Goal: Information Seeking & Learning: Learn about a topic

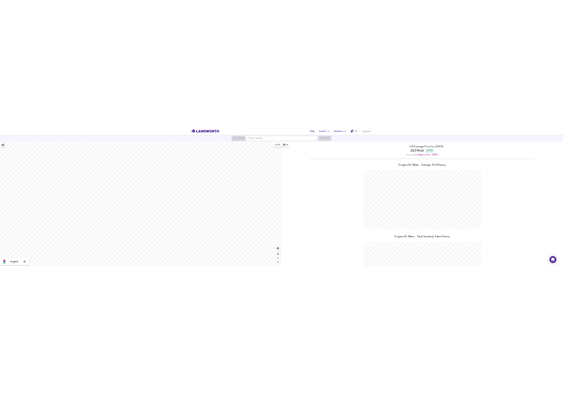
scroll to position [415846, 415676]
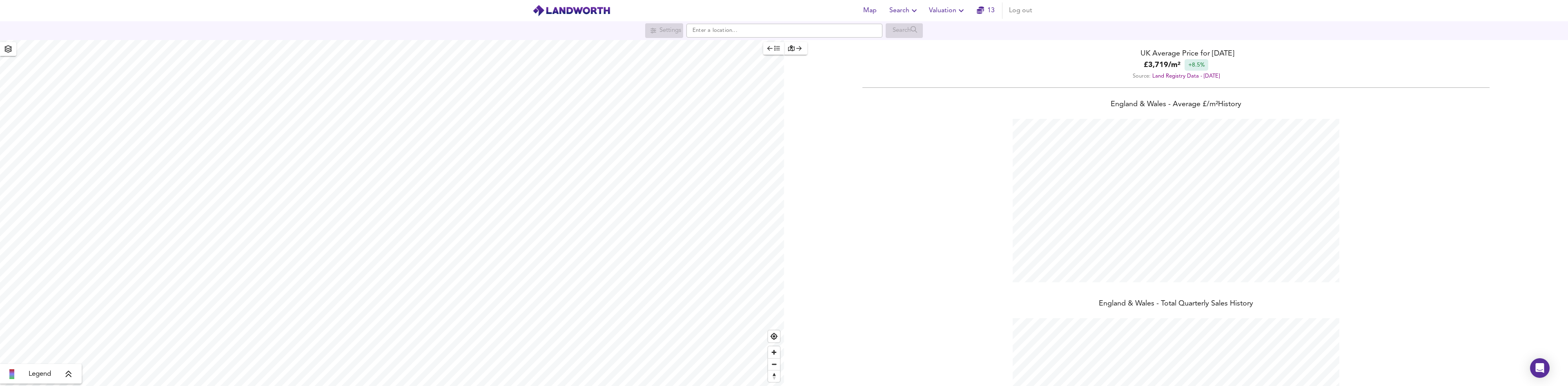
scroll to position [386, 1568]
click at [719, 34] on input "text" at bounding box center [785, 30] width 196 height 14
click at [913, 12] on icon "button" at bounding box center [915, 11] width 10 height 10
click at [908, 46] on li "Search History" at bounding box center [905, 43] width 80 height 15
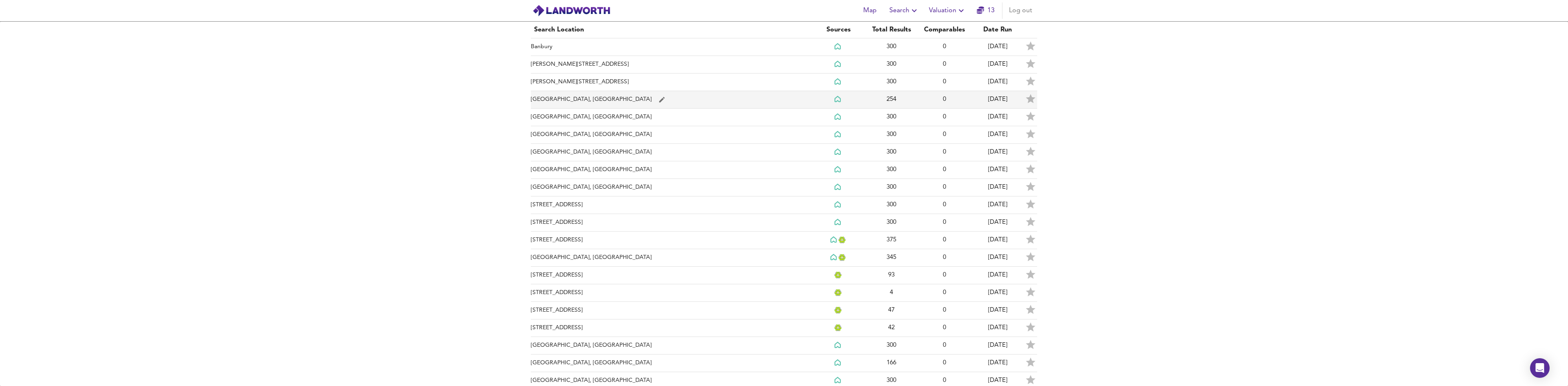
click at [651, 97] on td "[GEOGRAPHIC_DATA], [GEOGRAPHIC_DATA]" at bounding box center [671, 100] width 281 height 18
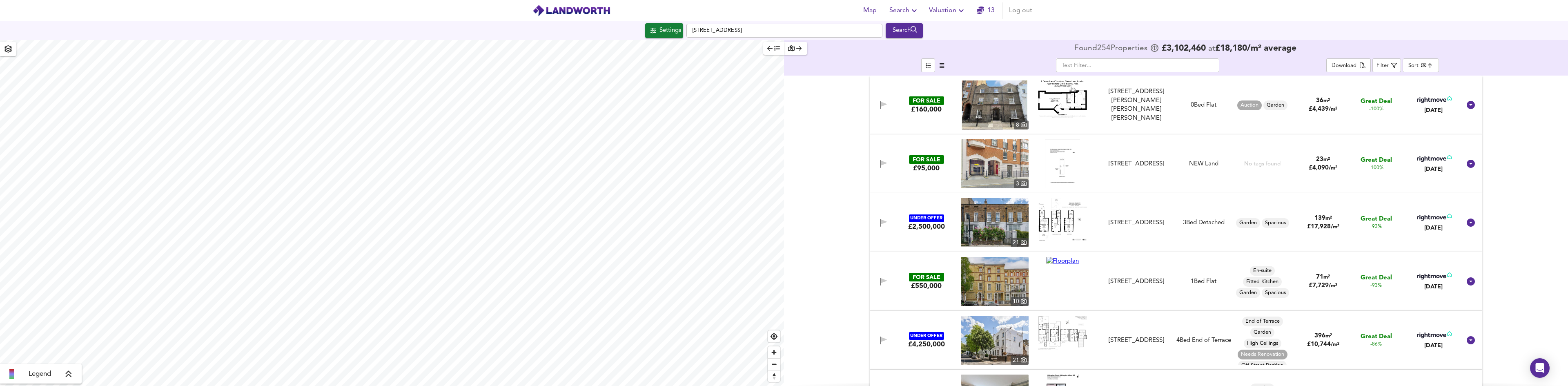
checkbox input "false"
checkbox input "true"
click at [609, 100] on div "X" at bounding box center [609, 101] width 7 height 8
type input "1332"
click at [902, 30] on div "Search" at bounding box center [905, 30] width 33 height 11
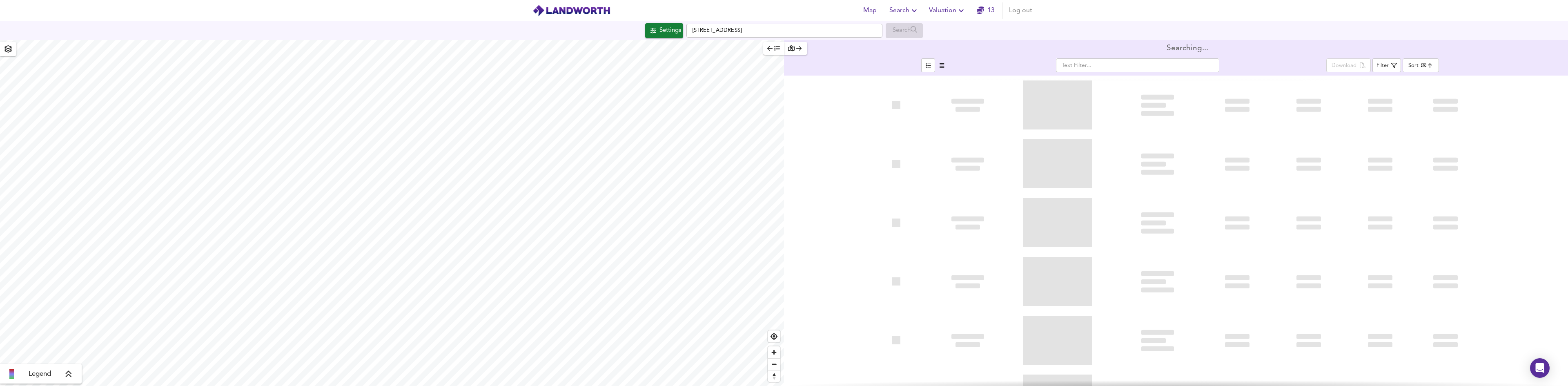
type input "bestdeal"
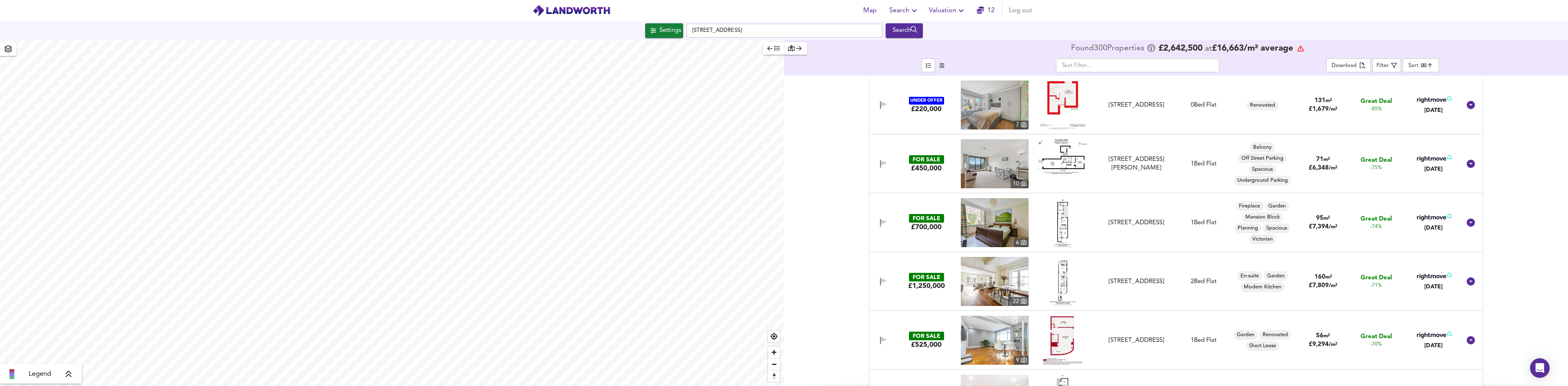
click at [1430, 158] on icon at bounding box center [1432, 159] width 29 height 6
click at [1100, 223] on div "[STREET_ADDRESS]" at bounding box center [1136, 223] width 74 height 9
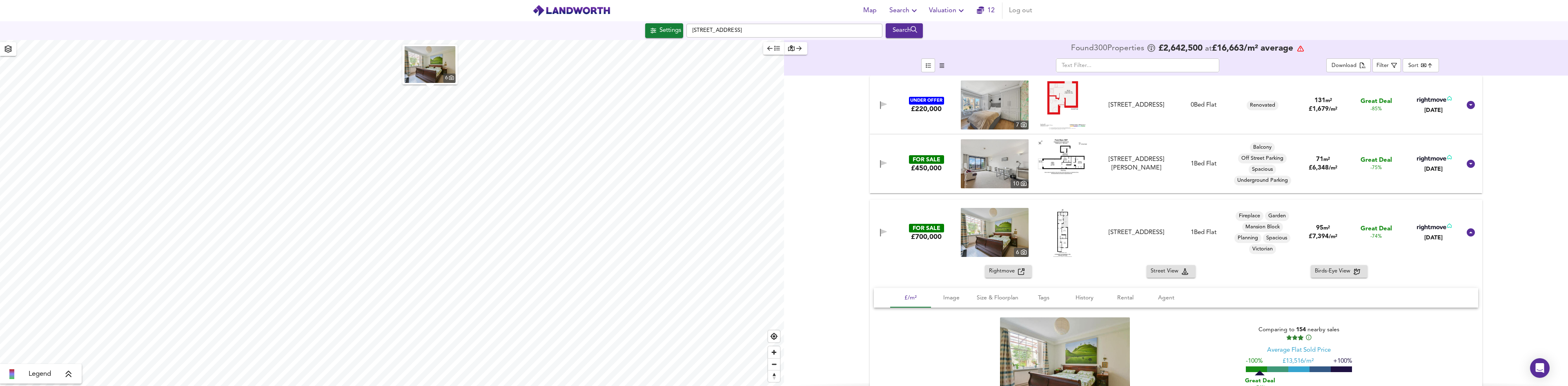
click at [1058, 235] on img at bounding box center [1063, 233] width 35 height 49
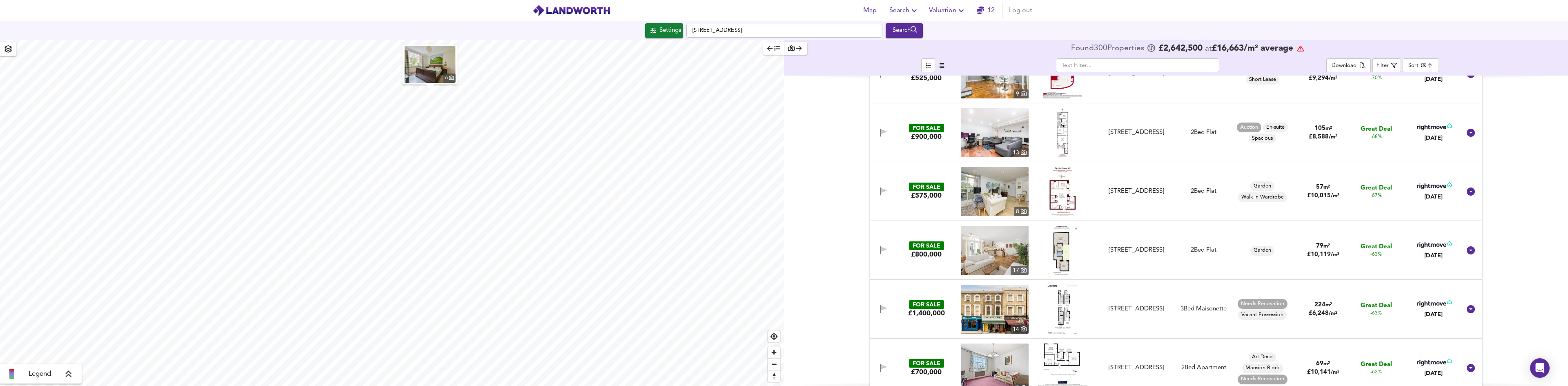
scroll to position [450, 0]
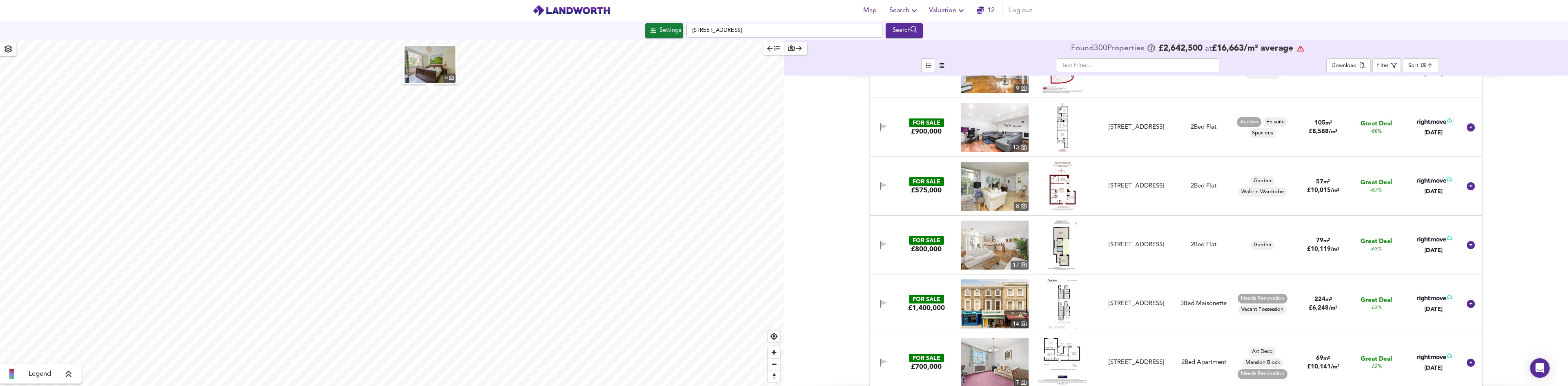
click at [1427, 303] on div at bounding box center [1434, 300] width 36 height 10
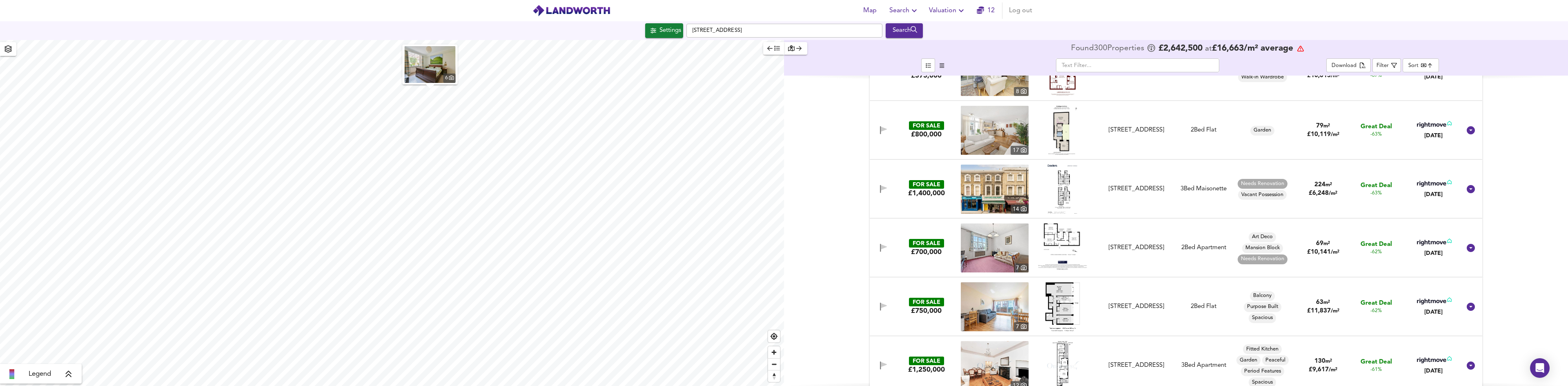
scroll to position [573, 0]
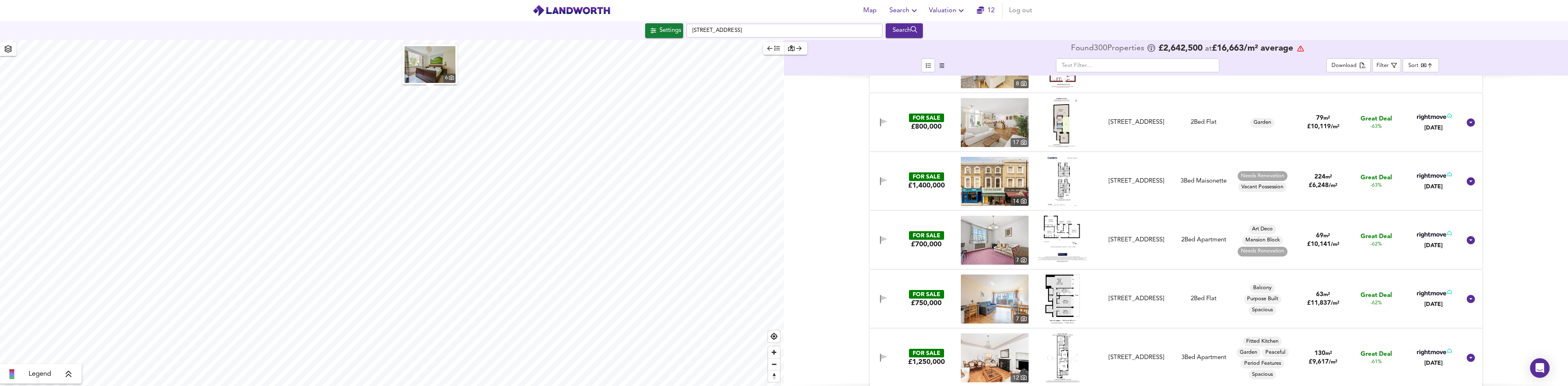
click at [1437, 233] on icon at bounding box center [1434, 234] width 34 height 7
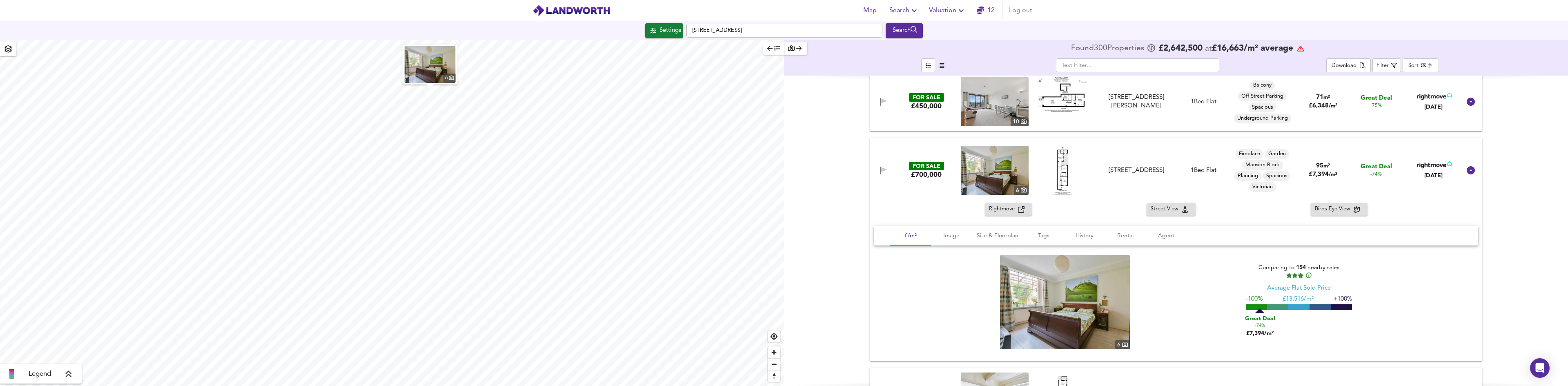
scroll to position [0, 0]
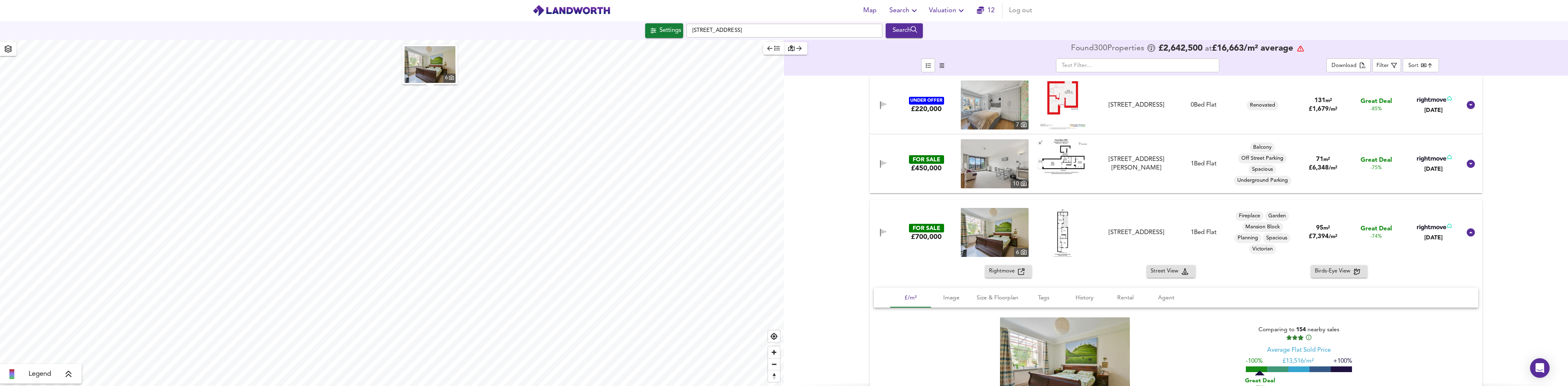
click at [1437, 158] on icon at bounding box center [1432, 159] width 29 height 6
drag, startPoint x: 1100, startPoint y: 158, endPoint x: 1157, endPoint y: 168, distance: 57.9
click at [1157, 168] on div "[STREET_ADDRESS][PERSON_NAME]" at bounding box center [1136, 164] width 74 height 18
copy div "[STREET_ADDRESS][PERSON_NAME]"
drag, startPoint x: 942, startPoint y: 169, endPoint x: 934, endPoint y: 159, distance: 12.8
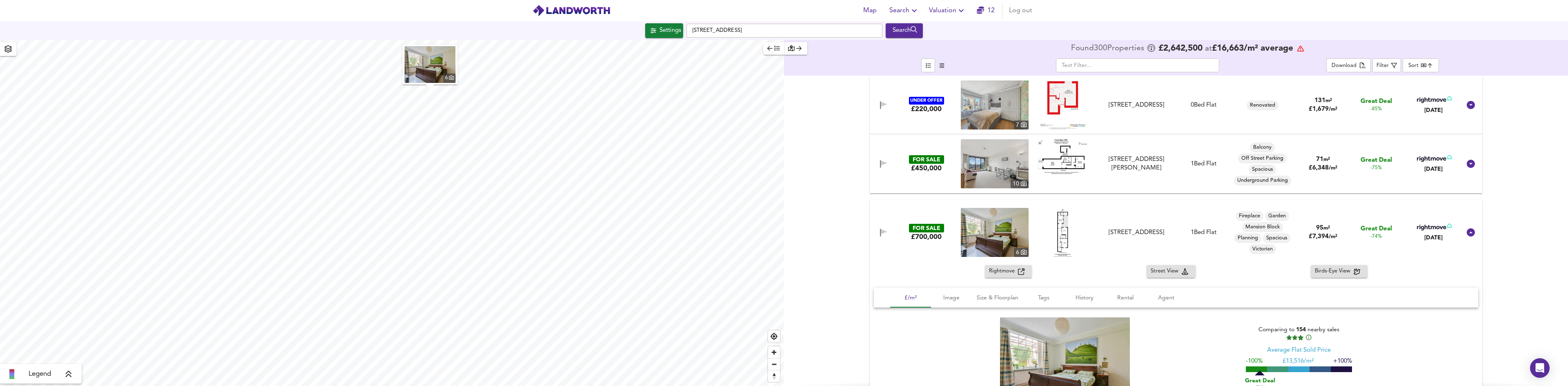
click at [942, 169] on div "FOR SALE £450,000" at bounding box center [926, 164] width 63 height 18
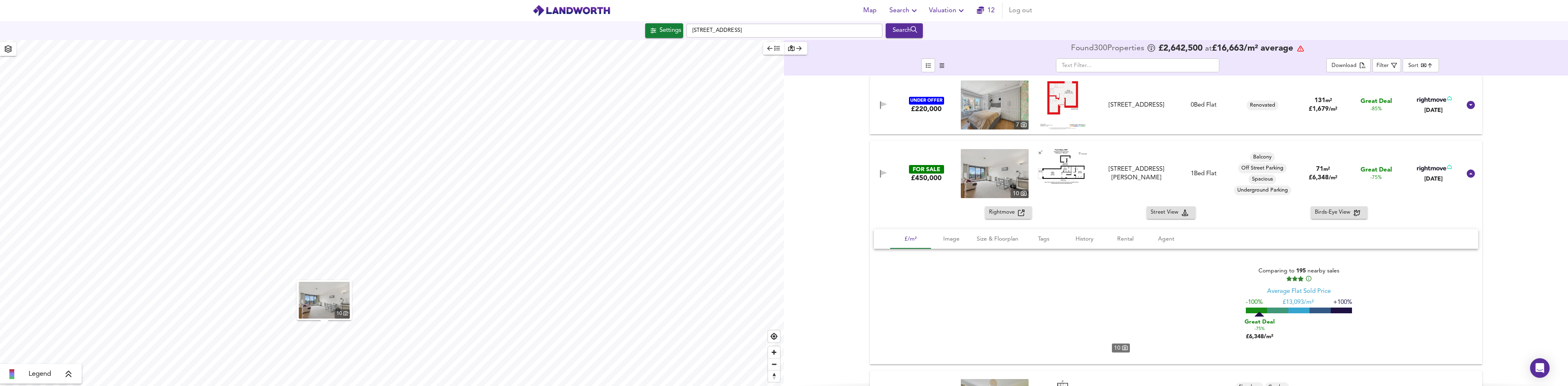
click at [934, 159] on div "FOR SALE £450,000 [GEOGRAPHIC_DATA][STREET_ADDRESS][PERSON_NAME][STREET_ADDRESS…" at bounding box center [1166, 174] width 590 height 49
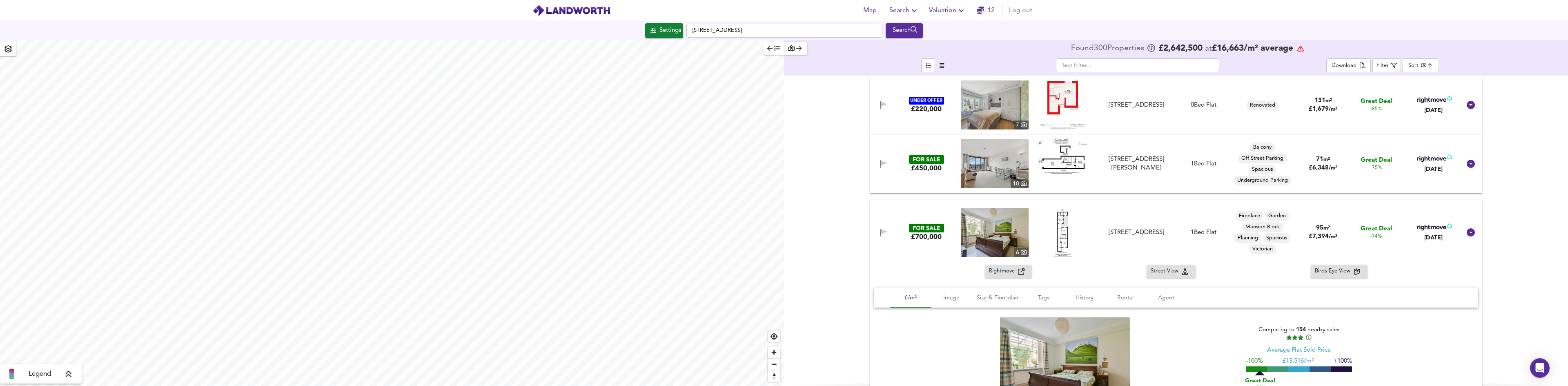
click at [1141, 174] on div "FOR SALE £450,000 [GEOGRAPHIC_DATA][STREET_ADDRESS][PERSON_NAME][STREET_ADDRESS…" at bounding box center [1166, 164] width 590 height 49
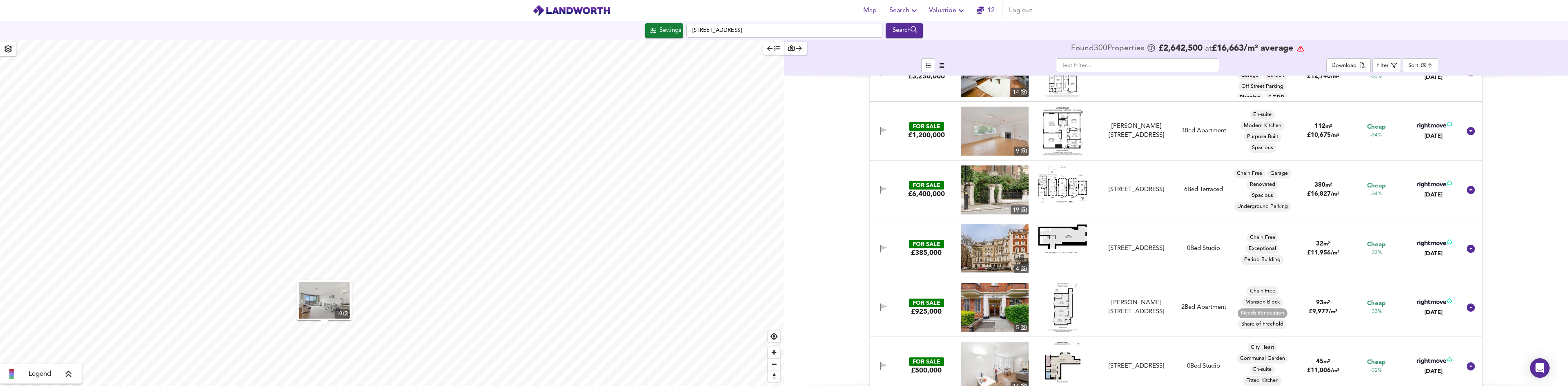
scroll to position [3639, 0]
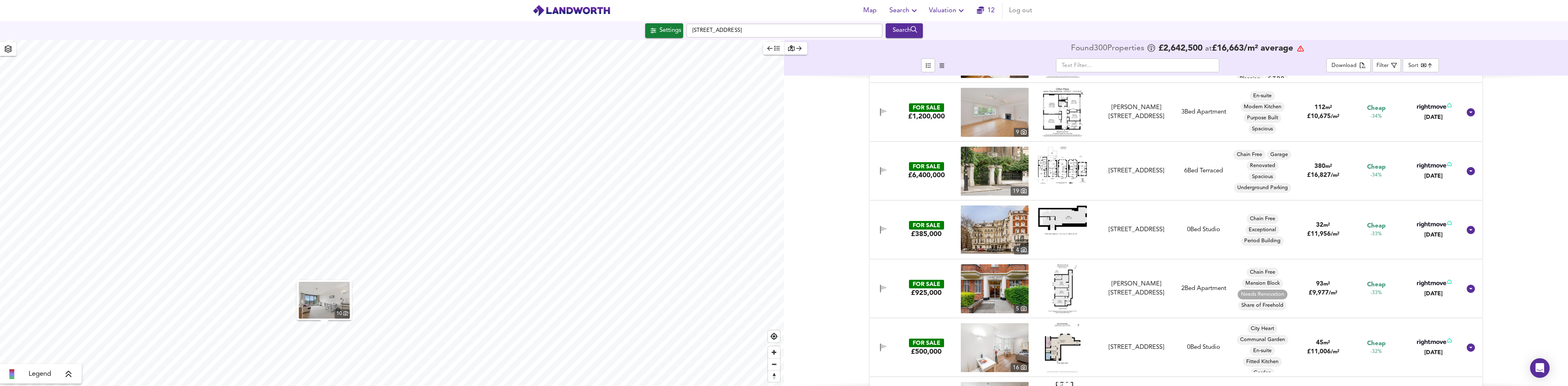
click at [982, 239] on img at bounding box center [994, 230] width 68 height 49
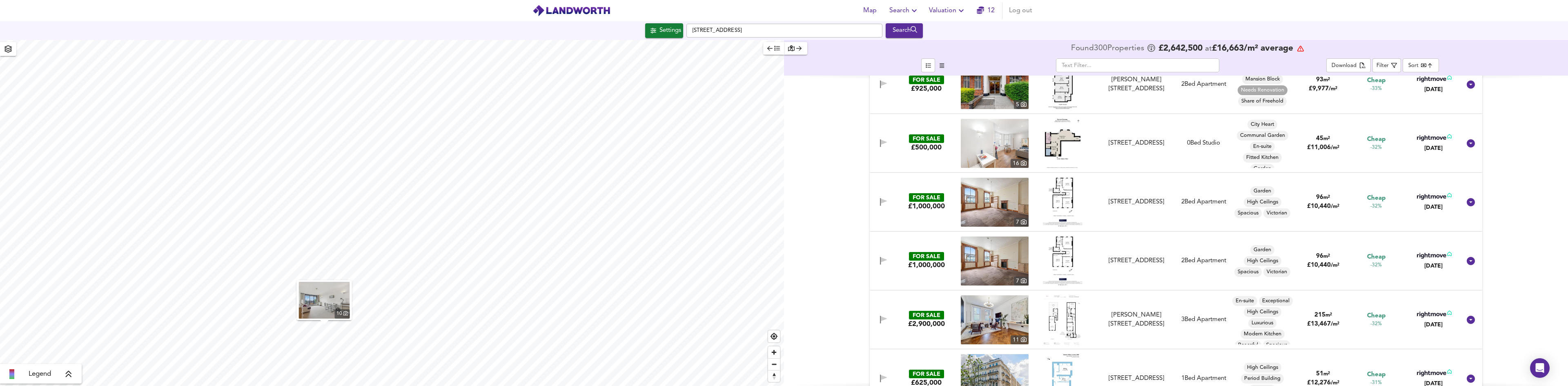
scroll to position [3761, 0]
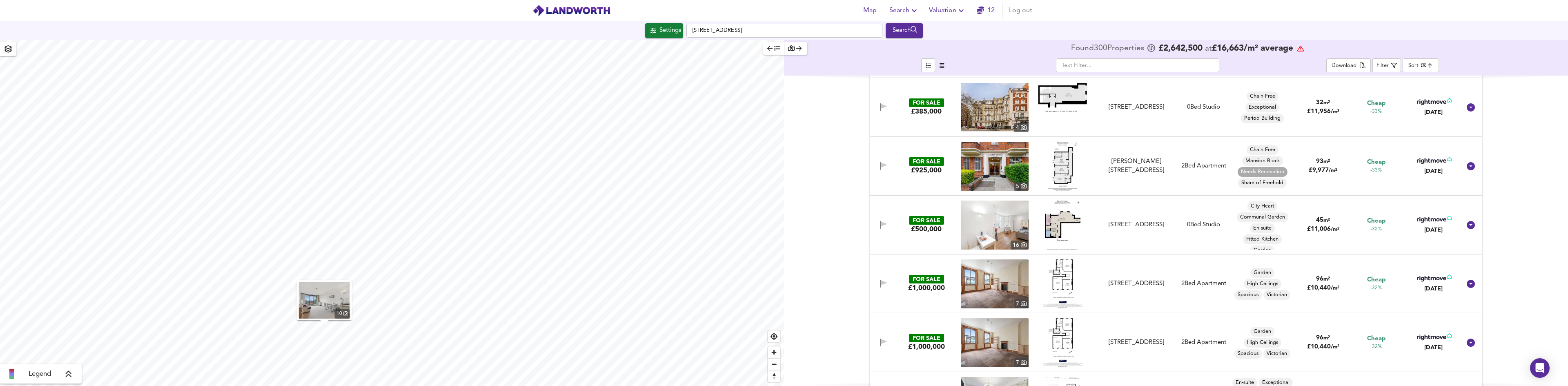
type input "1943"
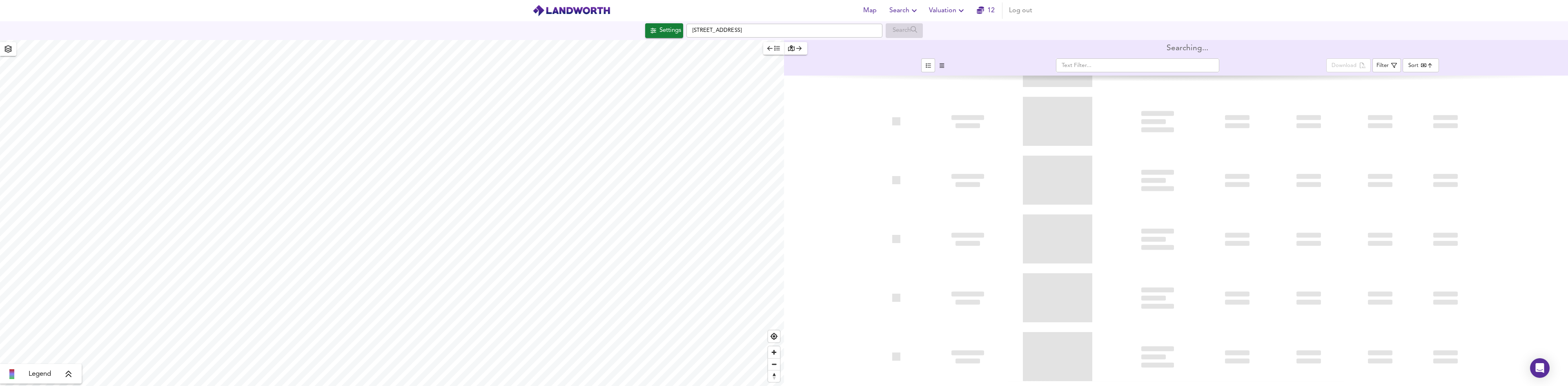
type input "bestdeal"
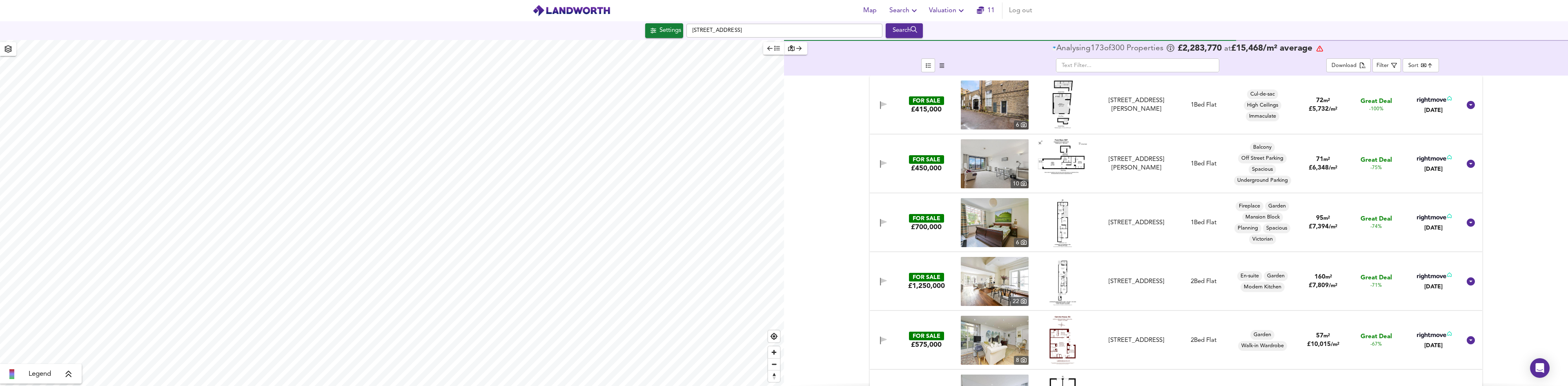
click at [1427, 110] on div "[DATE]" at bounding box center [1434, 110] width 36 height 8
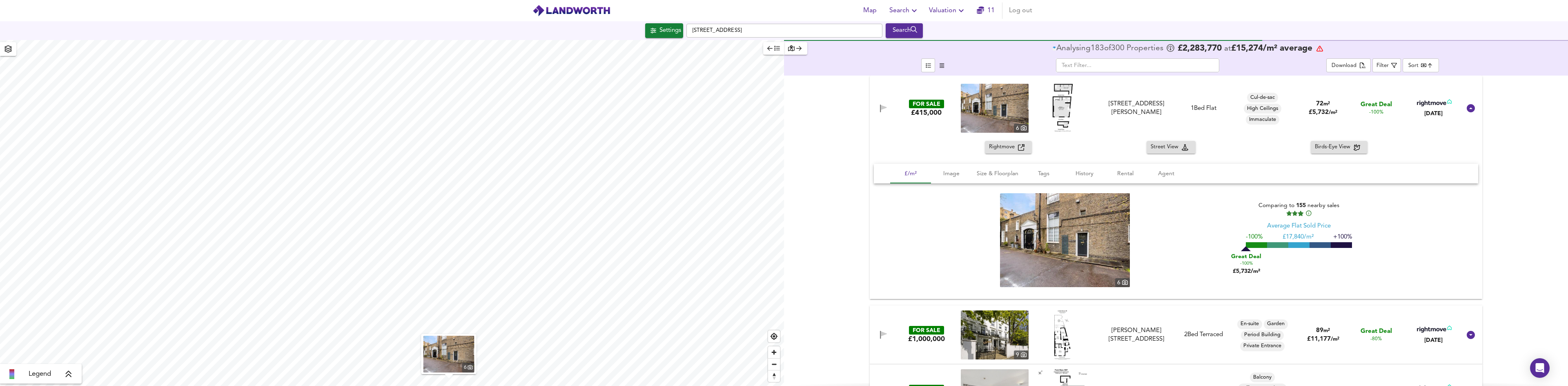
click at [1432, 105] on icon at bounding box center [1432, 103] width 29 height 6
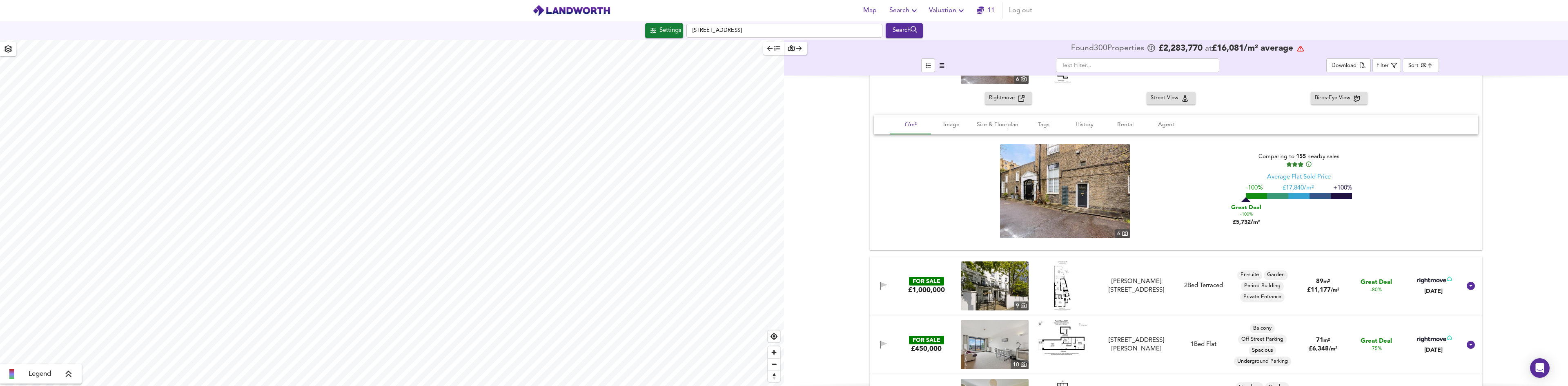
scroll to position [123, 0]
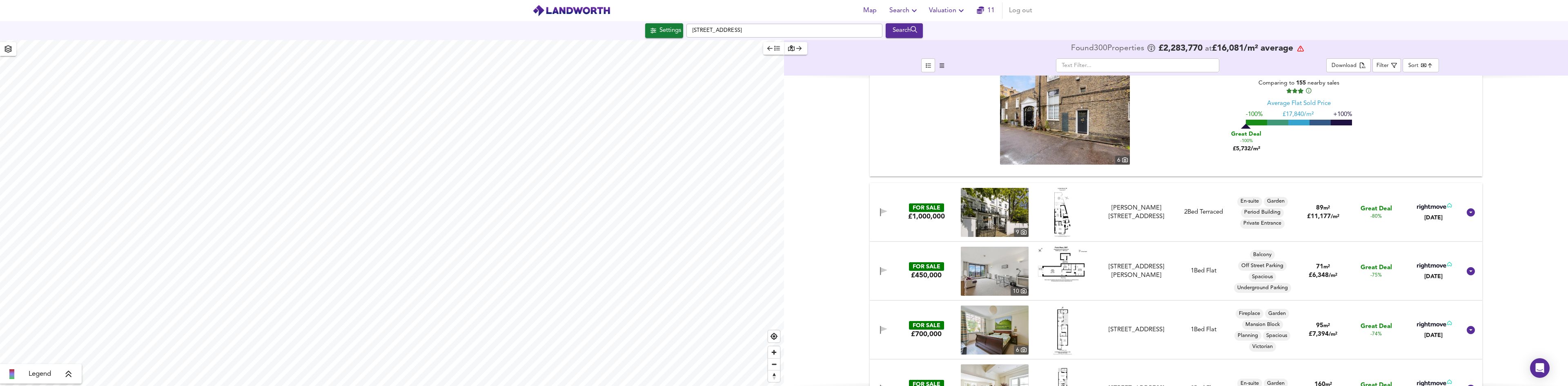
drag, startPoint x: 1428, startPoint y: 214, endPoint x: 832, endPoint y: 185, distance: 596.7
click at [1428, 214] on div "[DATE]" at bounding box center [1434, 218] width 36 height 8
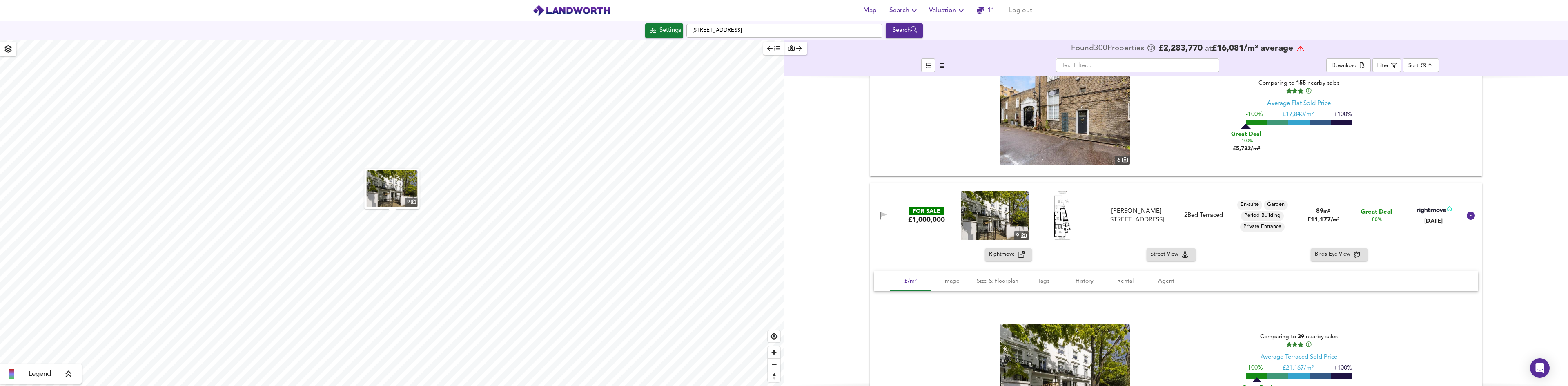
click at [1430, 207] on icon at bounding box center [1434, 209] width 34 height 7
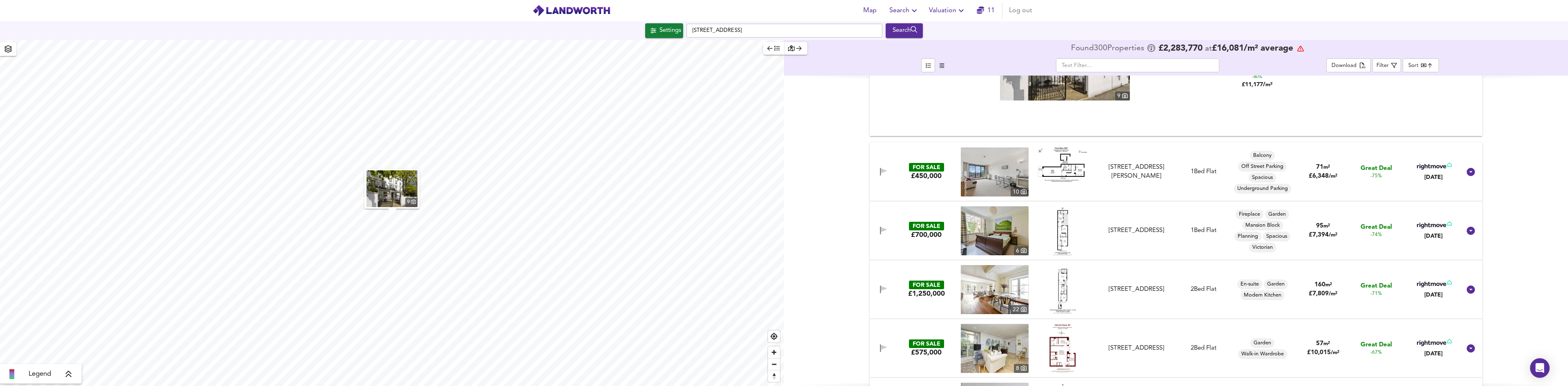
scroll to position [450, 0]
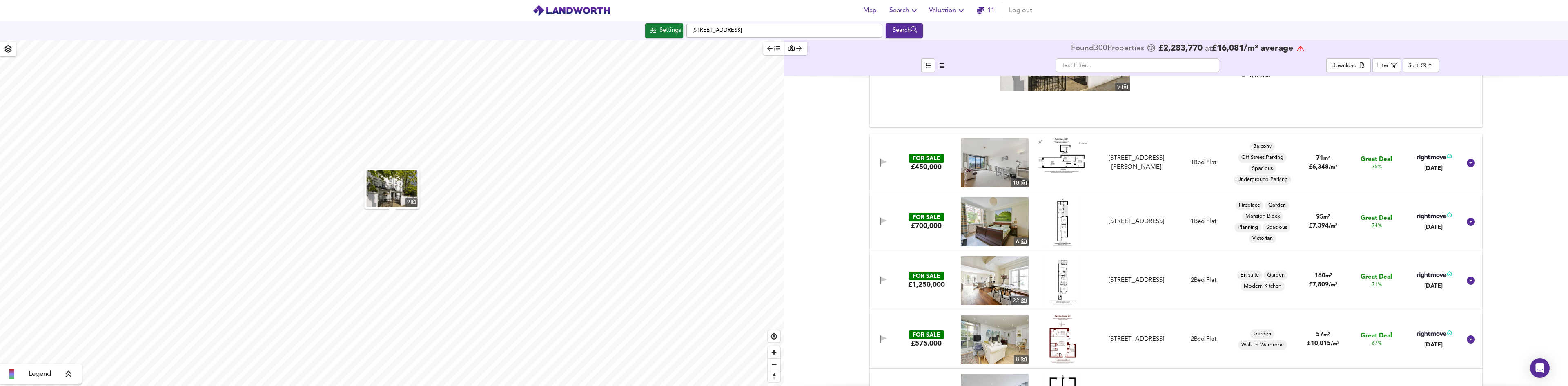
click at [1433, 216] on icon at bounding box center [1432, 217] width 29 height 6
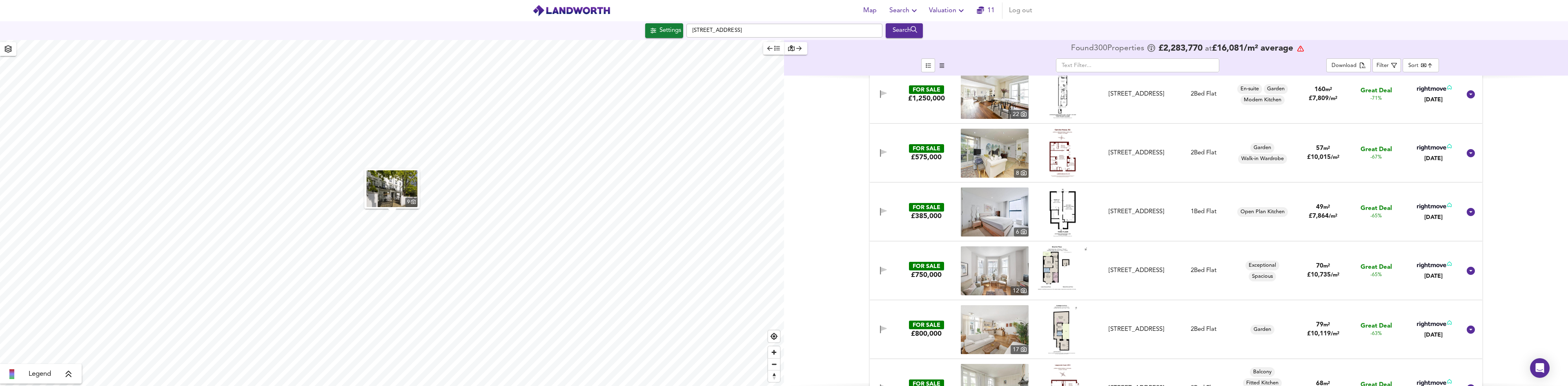
scroll to position [654, 0]
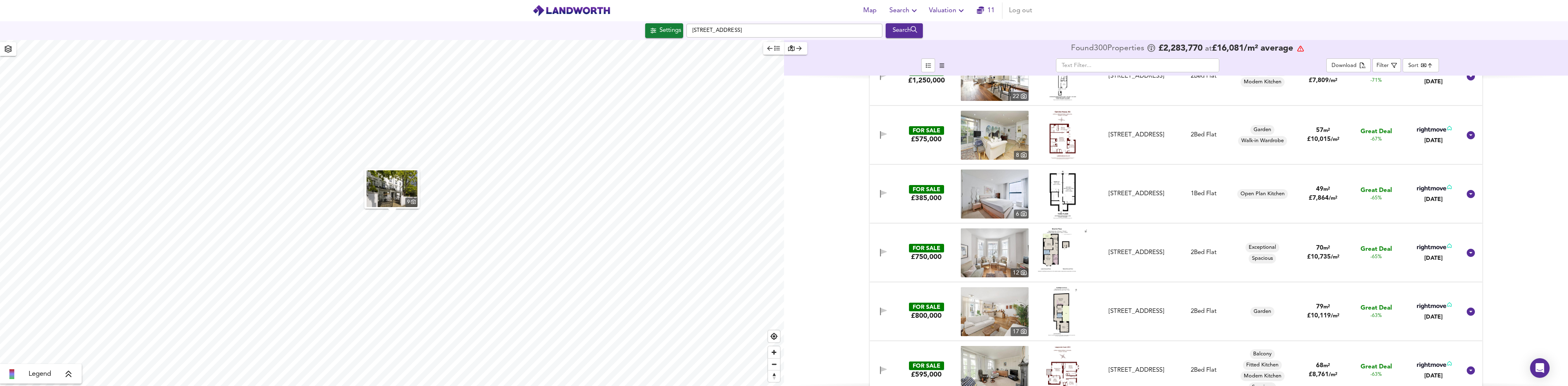
drag, startPoint x: 1434, startPoint y: 254, endPoint x: 865, endPoint y: 251, distance: 569.0
click at [1434, 254] on div "[DATE]" at bounding box center [1434, 258] width 36 height 8
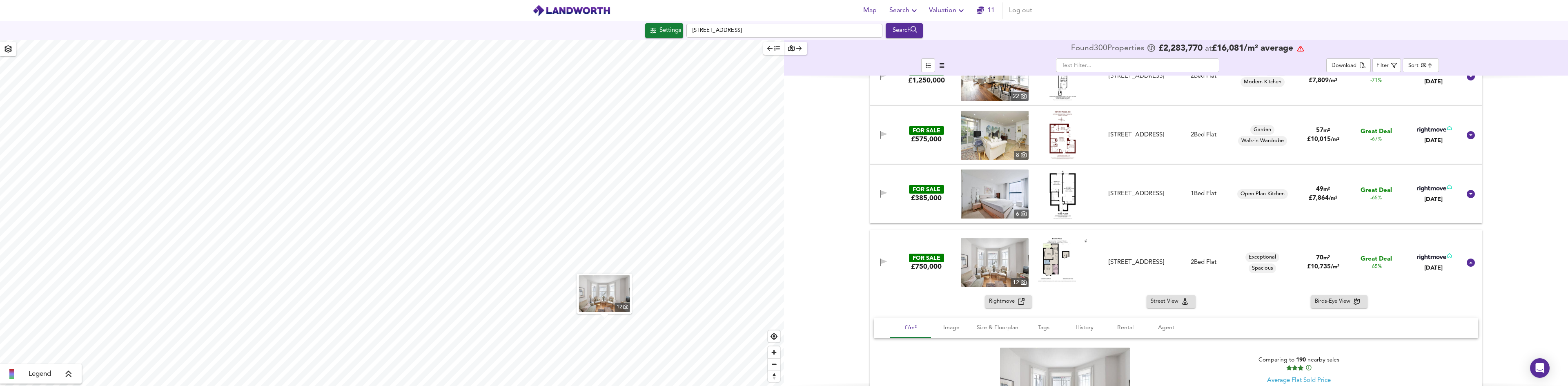
click at [1435, 256] on icon at bounding box center [1434, 256] width 34 height 7
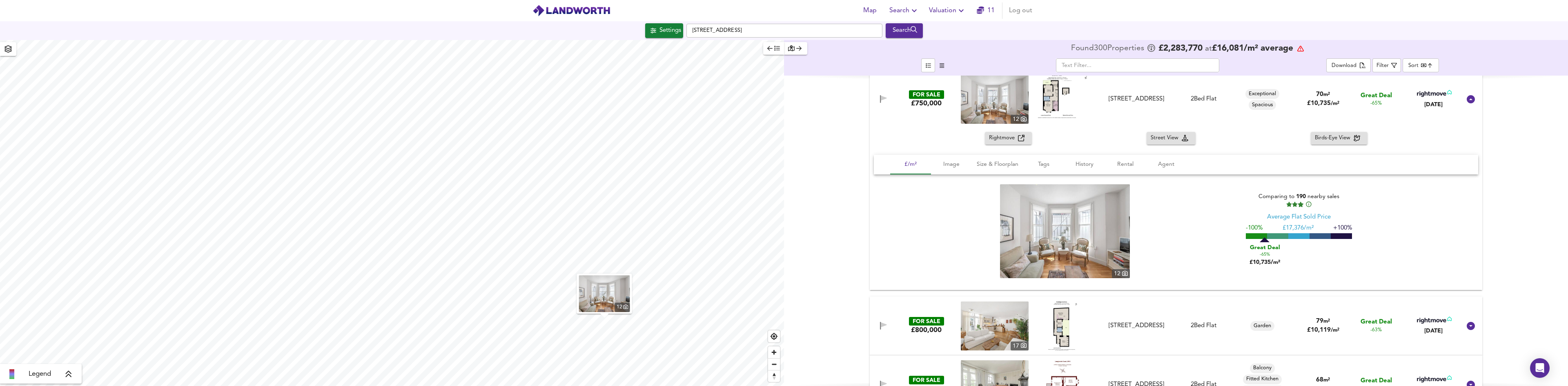
scroll to position [900, 0]
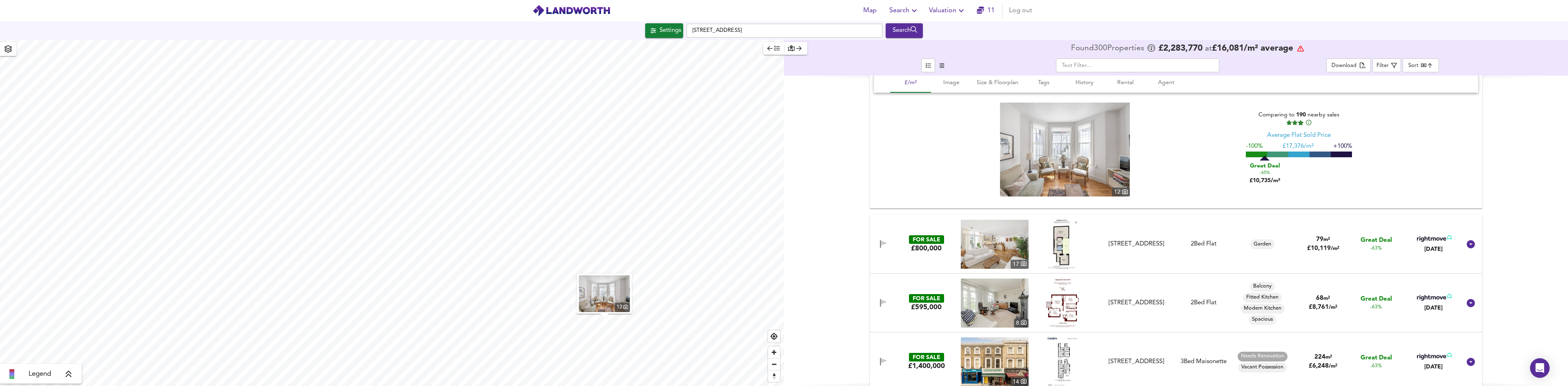
click at [1428, 242] on icon at bounding box center [1434, 238] width 34 height 7
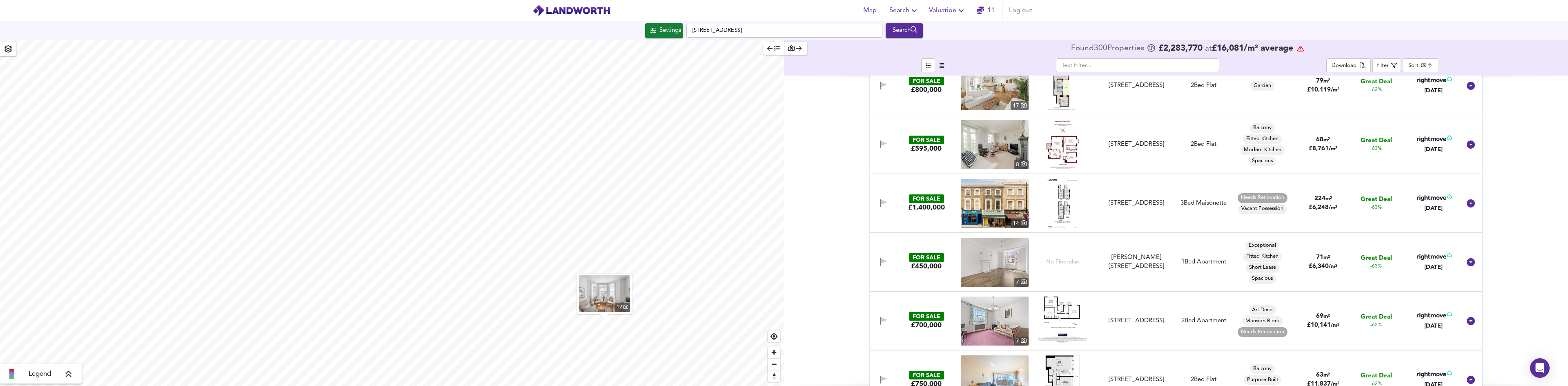
scroll to position [1063, 0]
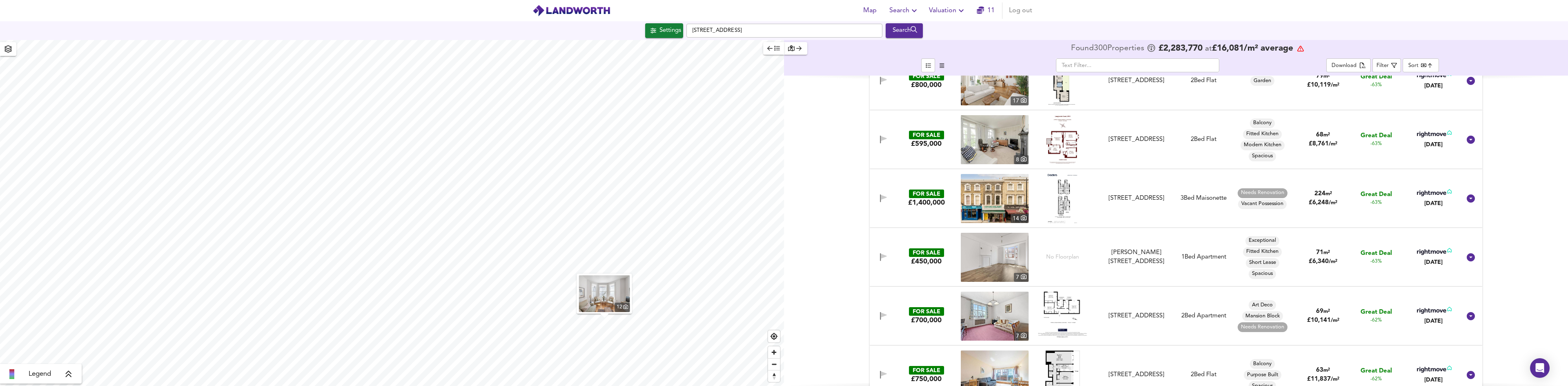
click at [1422, 256] on div at bounding box center [1434, 253] width 36 height 10
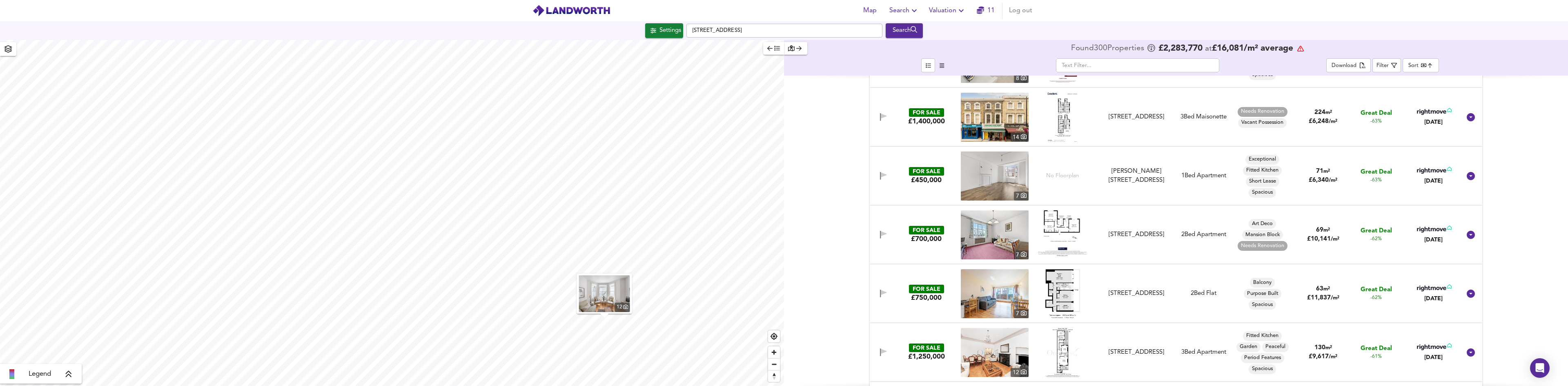
scroll to position [1144, 0]
click at [1429, 237] on div "[DATE]" at bounding box center [1434, 240] width 36 height 8
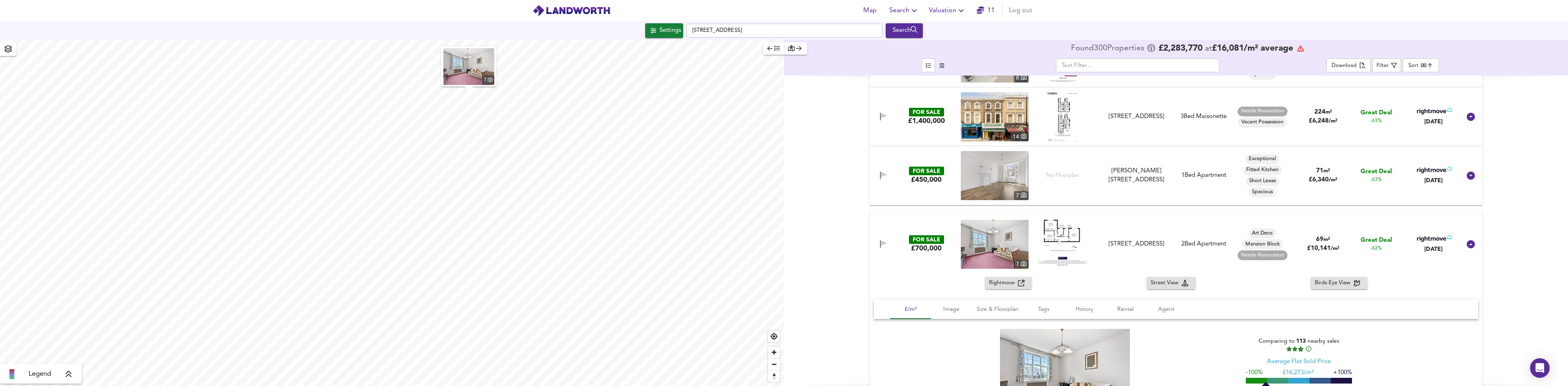
click at [1424, 246] on div "[DATE]" at bounding box center [1434, 249] width 36 height 8
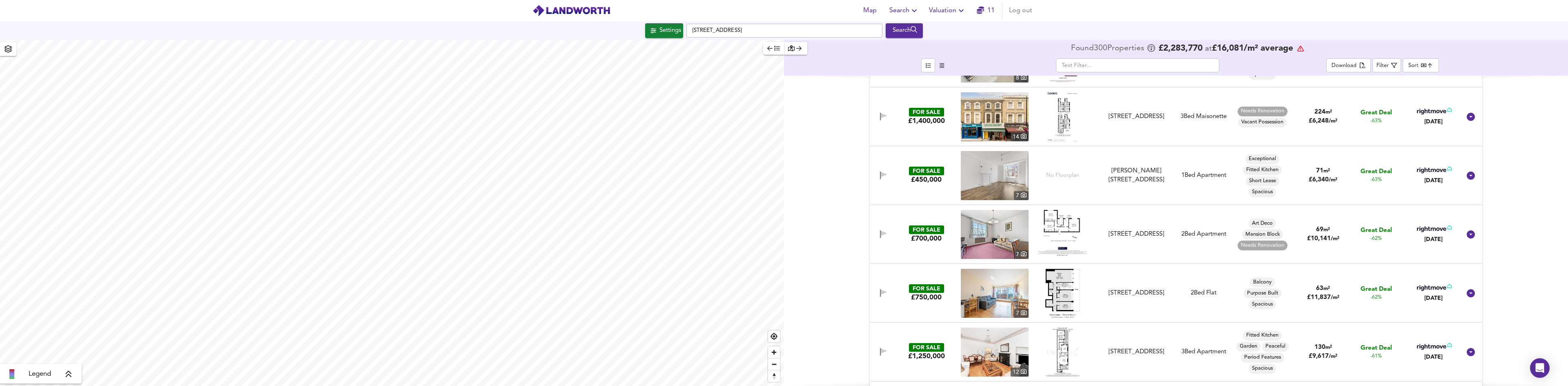
click at [1421, 238] on div "[DATE]" at bounding box center [1434, 240] width 36 height 8
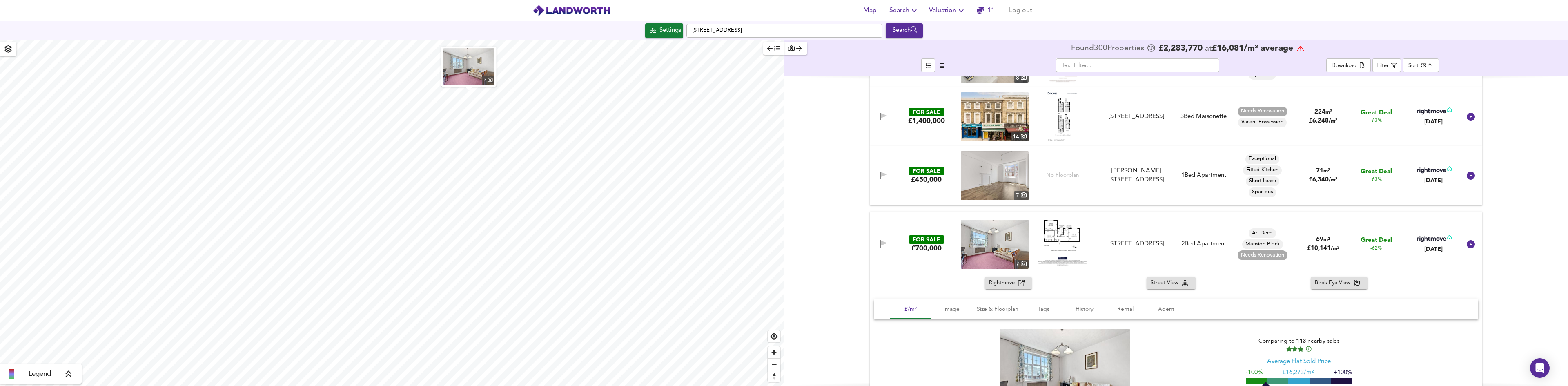
click at [1426, 241] on icon at bounding box center [1432, 240] width 29 height 6
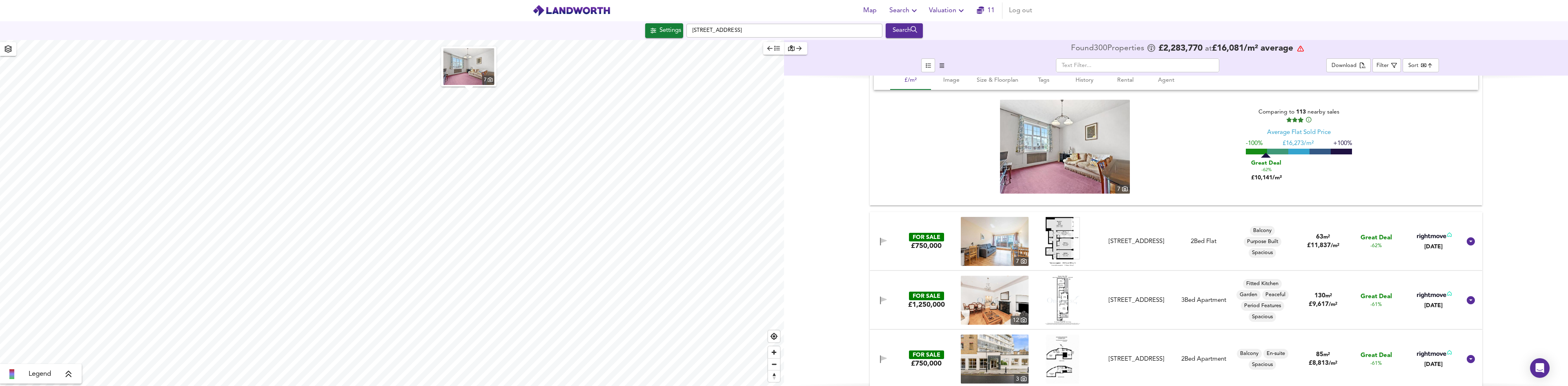
scroll to position [1390, 0]
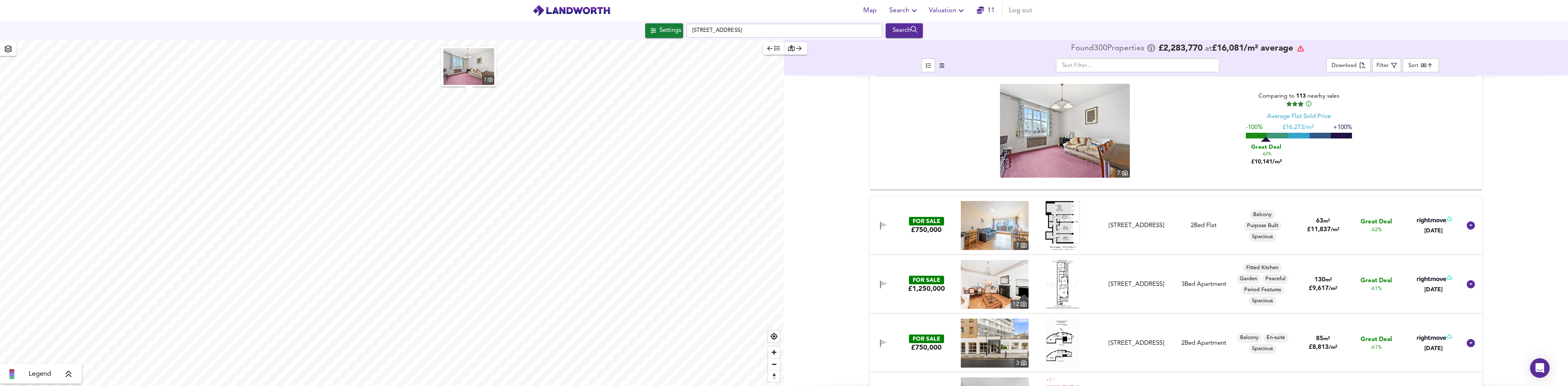
click at [1434, 221] on icon at bounding box center [1432, 221] width 29 height 6
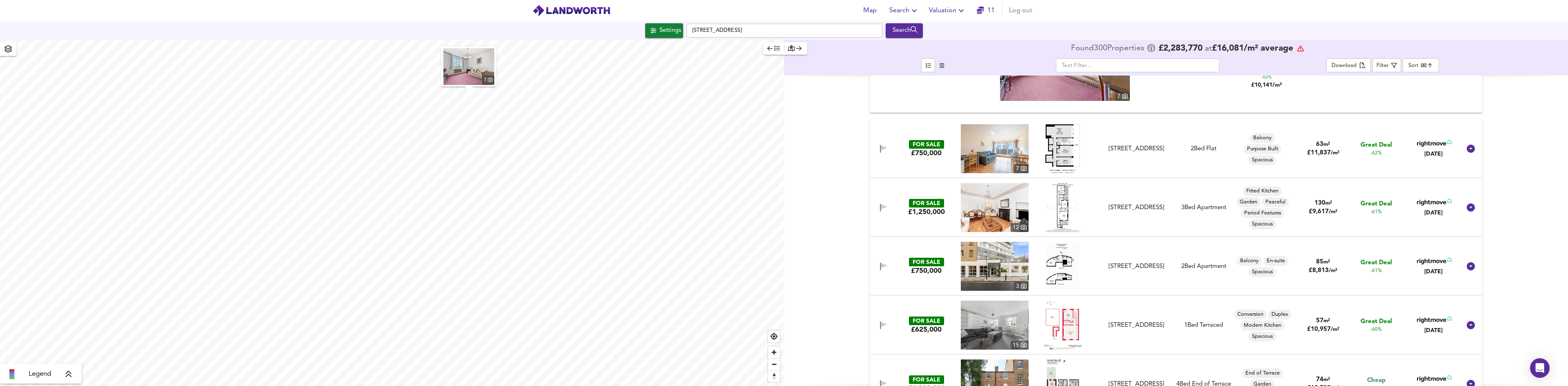
scroll to position [1471, 0]
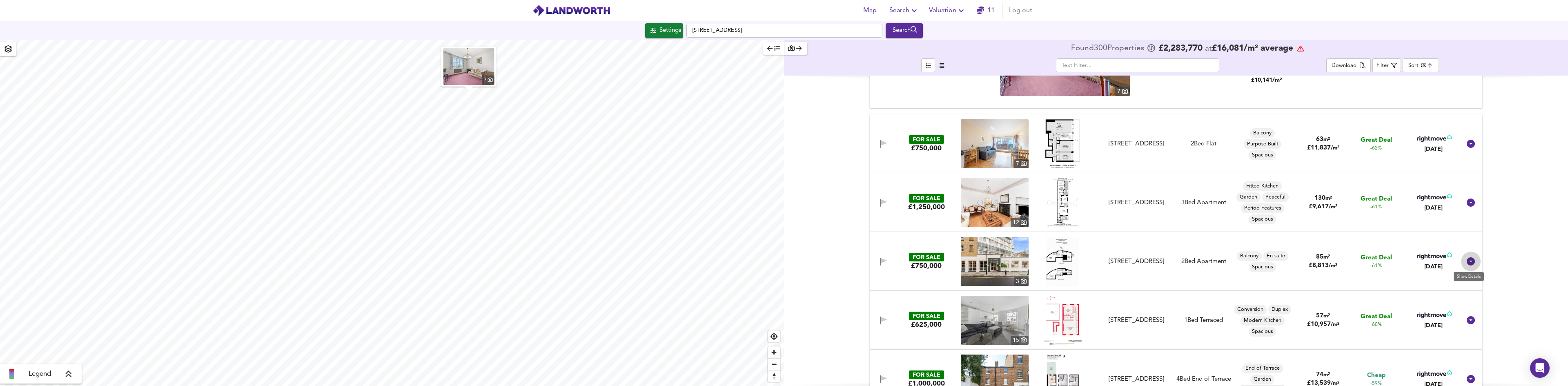
click at [1470, 261] on icon at bounding box center [1471, 261] width 8 height 8
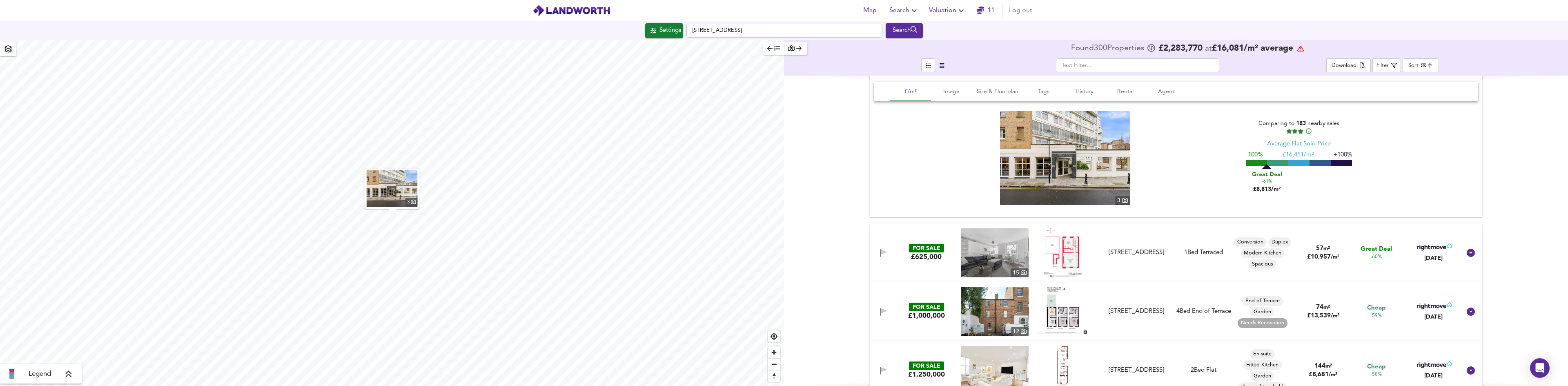
scroll to position [1758, 0]
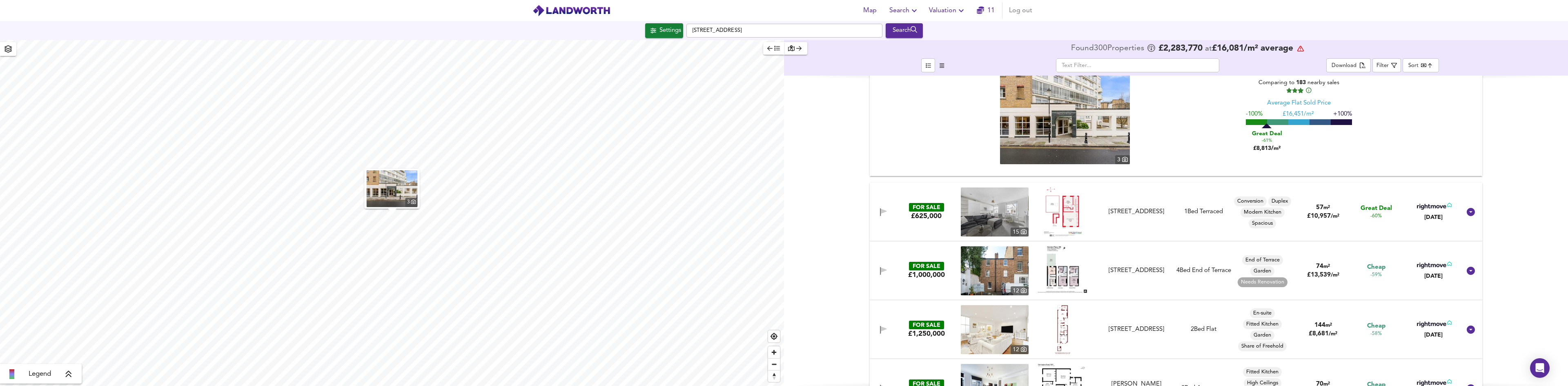
click at [1435, 265] on icon at bounding box center [1434, 264] width 34 height 7
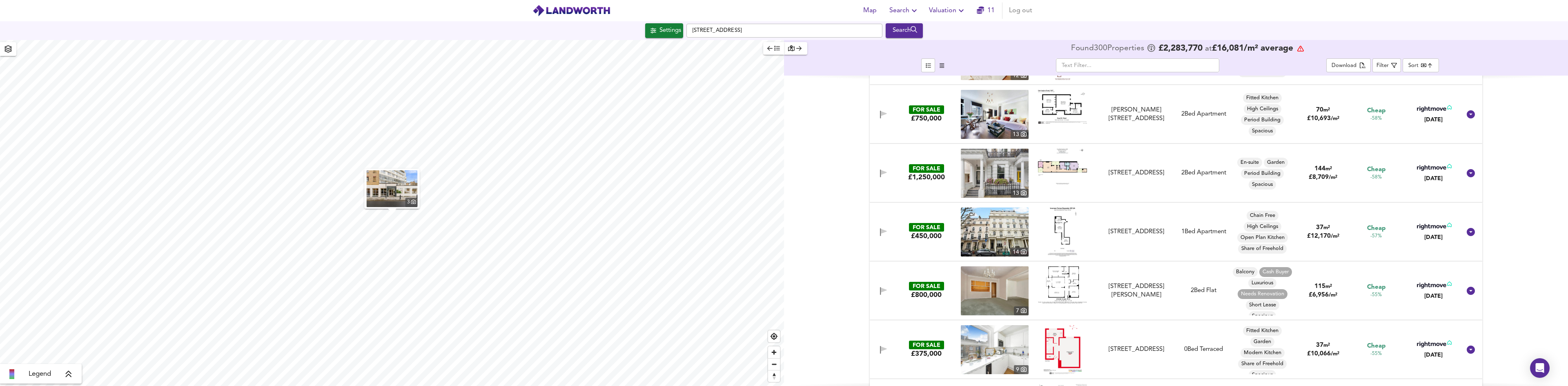
scroll to position [2044, 0]
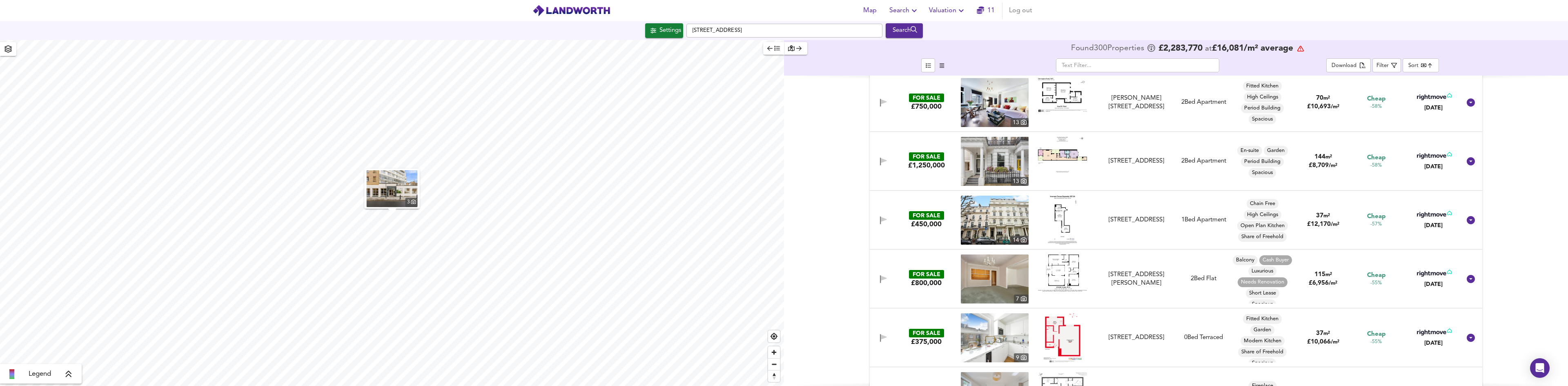
click at [1435, 275] on icon at bounding box center [1434, 273] width 34 height 7
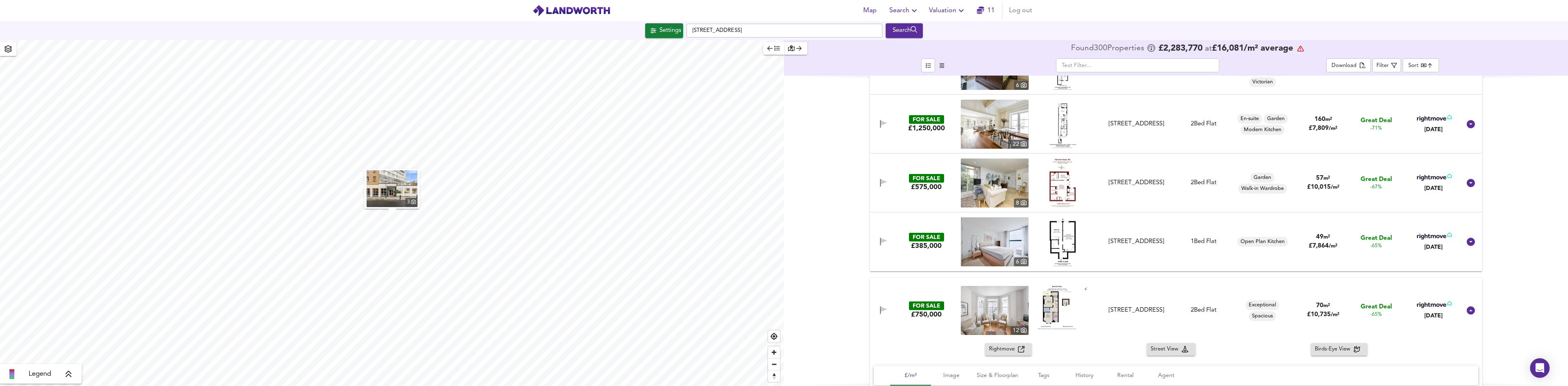
scroll to position [0, 0]
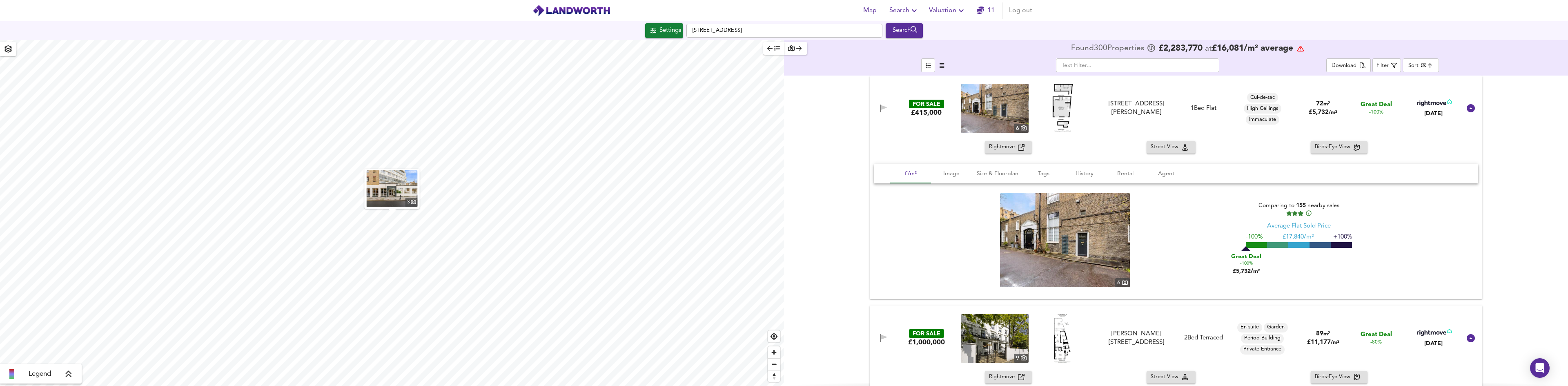
drag, startPoint x: 1130, startPoint y: 334, endPoint x: 1067, endPoint y: 189, distance: 158.1
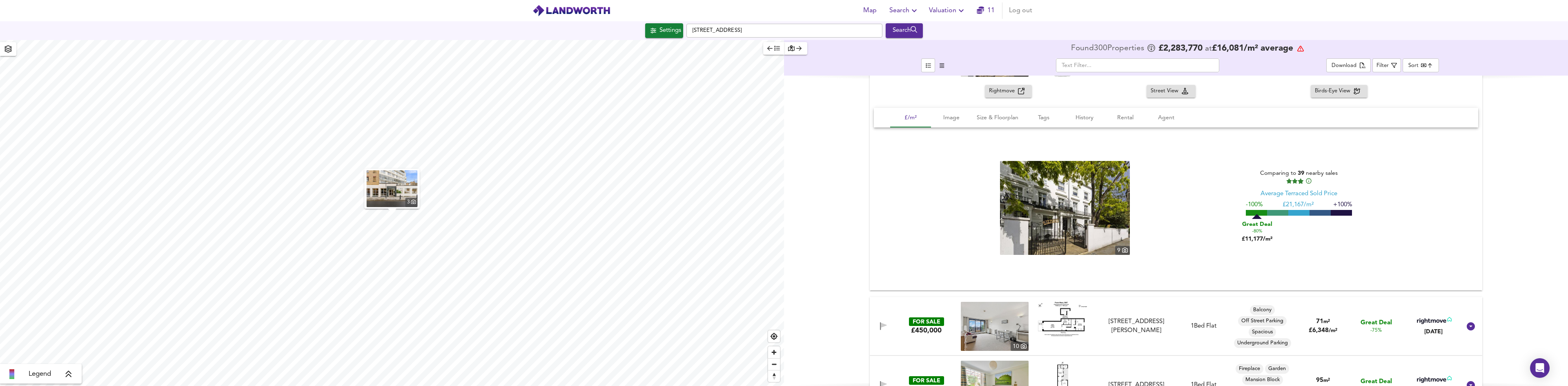
scroll to position [368, 0]
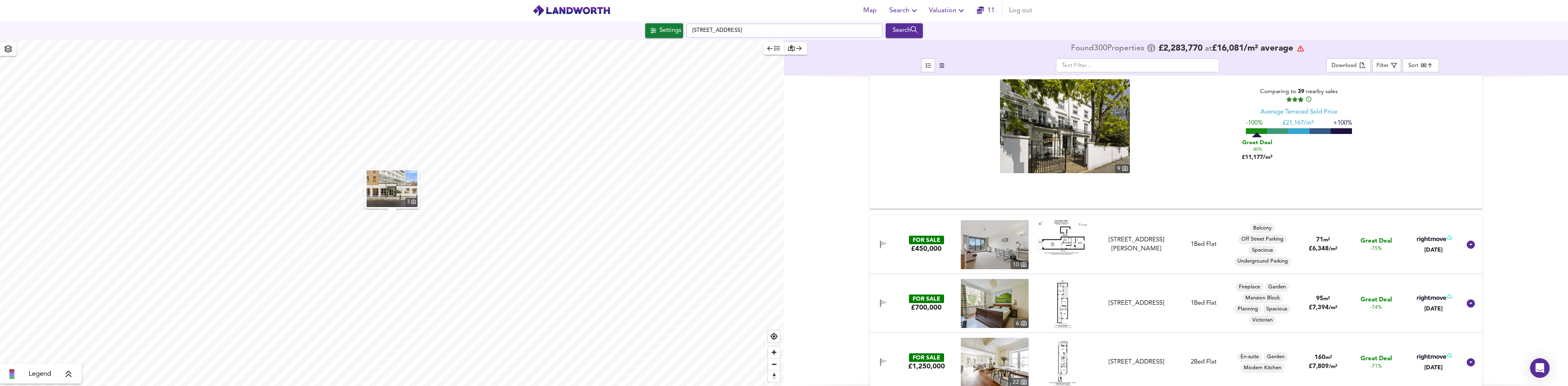
click at [1431, 239] on icon at bounding box center [1434, 239] width 34 height 7
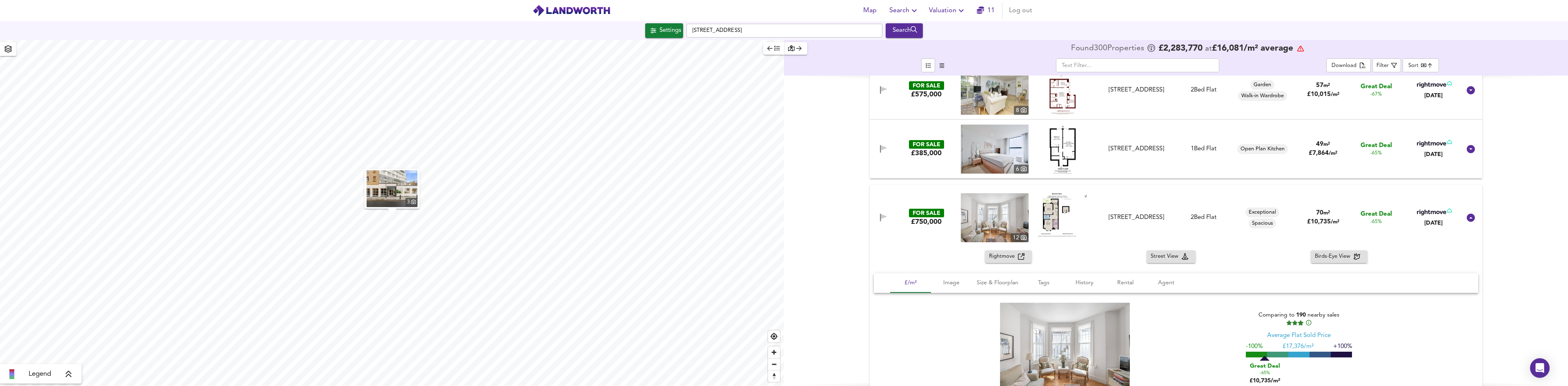
scroll to position [654, 0]
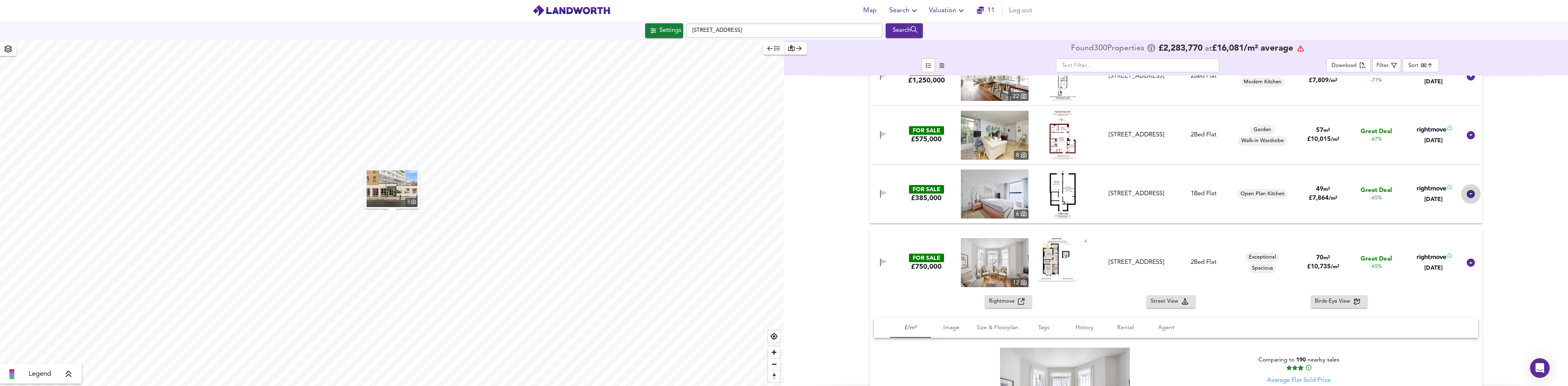
click at [1464, 193] on div at bounding box center [1471, 194] width 20 height 20
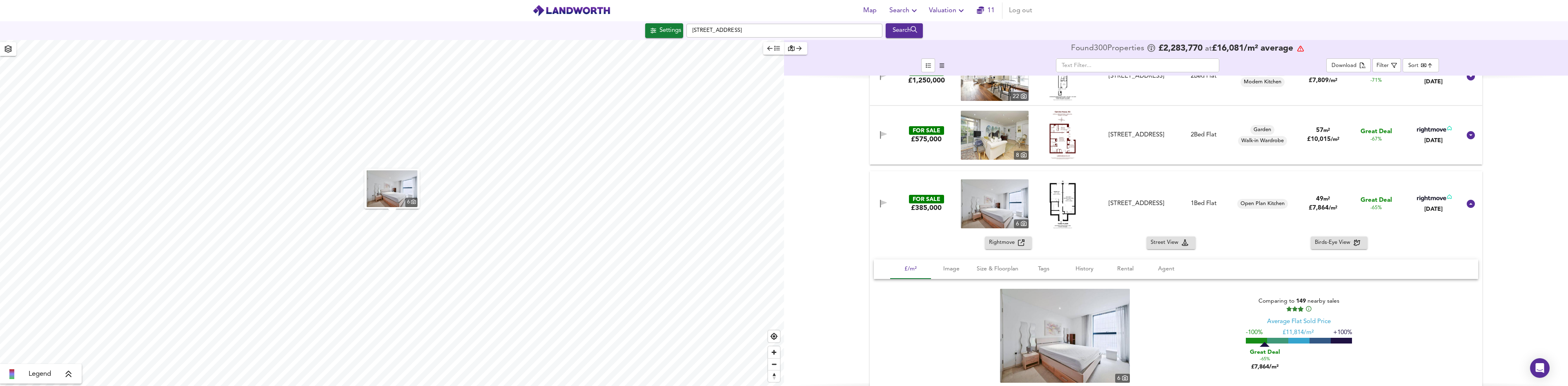
click at [1432, 200] on icon at bounding box center [1432, 198] width 29 height 6
click at [1434, 197] on icon at bounding box center [1432, 198] width 29 height 6
